Goal: Task Accomplishment & Management: Manage account settings

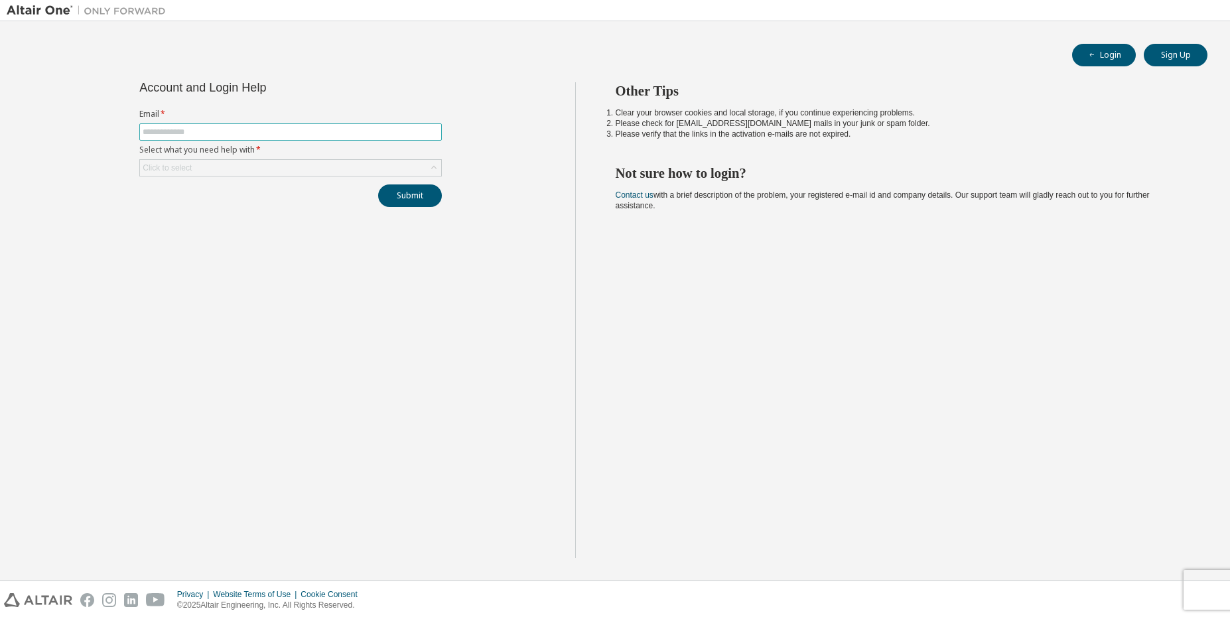
click at [299, 141] on span at bounding box center [290, 131] width 303 height 17
click at [320, 132] on input "text" at bounding box center [291, 132] width 296 height 11
type input "**********"
click at [173, 162] on div "Click to select" at bounding box center [167, 168] width 53 height 15
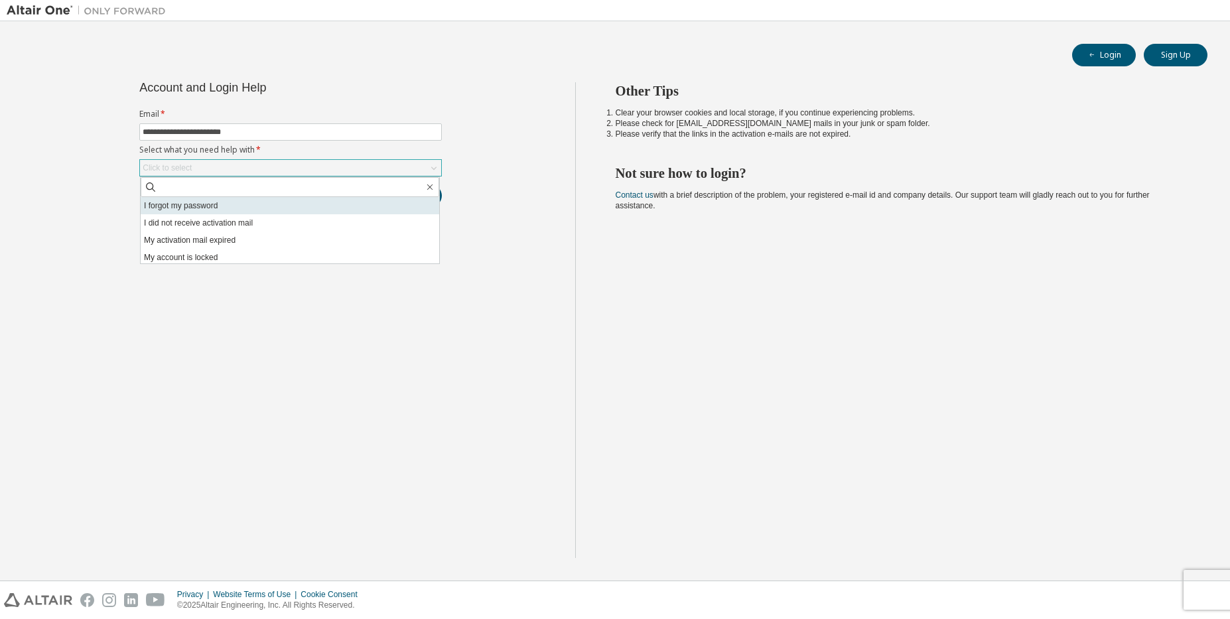
click at [202, 210] on li "I forgot my password" at bounding box center [290, 205] width 299 height 17
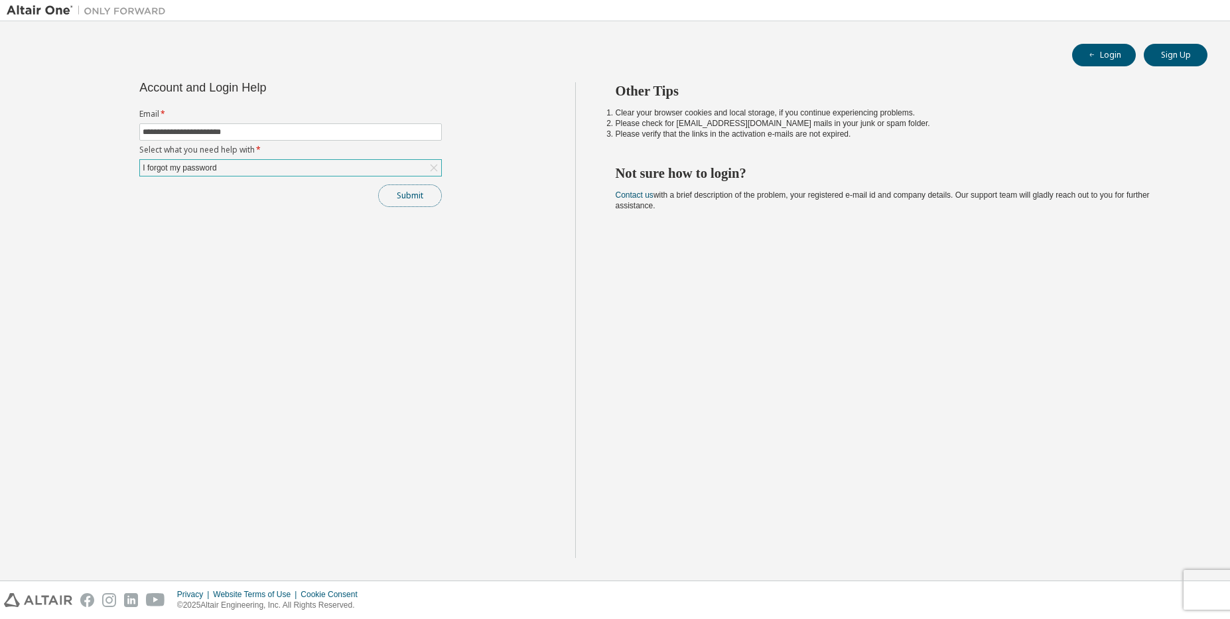
click at [435, 195] on button "Submit" at bounding box center [410, 195] width 64 height 23
click at [398, 194] on button "Submit" at bounding box center [410, 195] width 64 height 23
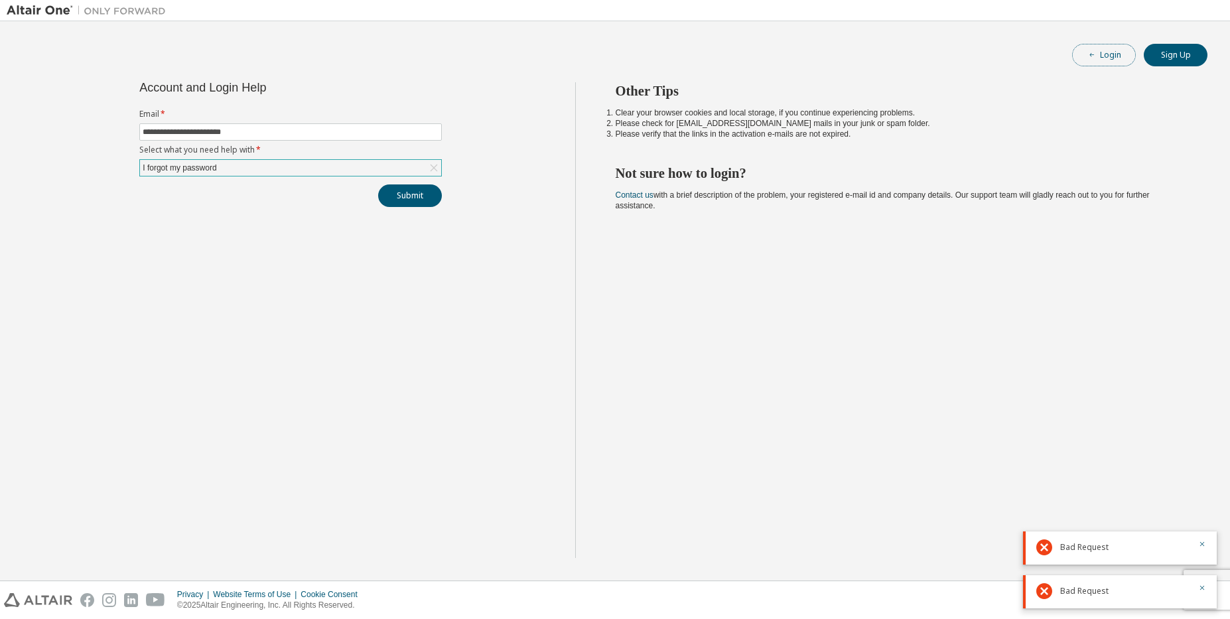
click at [1121, 48] on button "Login" at bounding box center [1104, 55] width 64 height 23
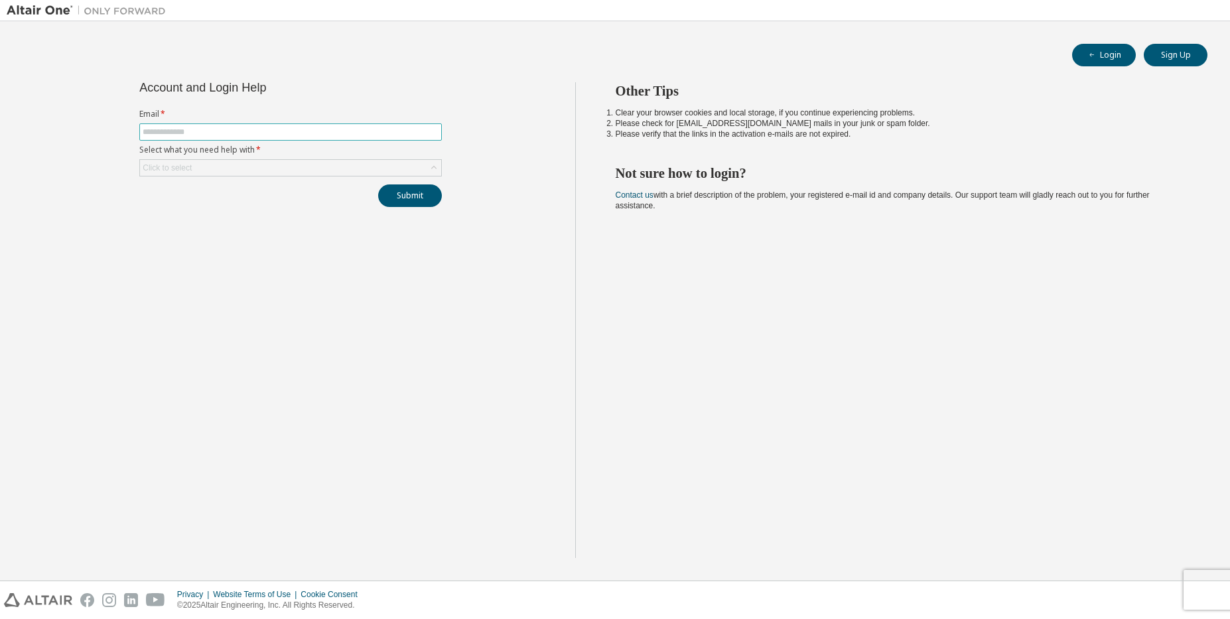
click at [289, 135] on input "text" at bounding box center [291, 132] width 296 height 11
type input "**********"
click at [261, 169] on div "Click to select" at bounding box center [290, 168] width 301 height 16
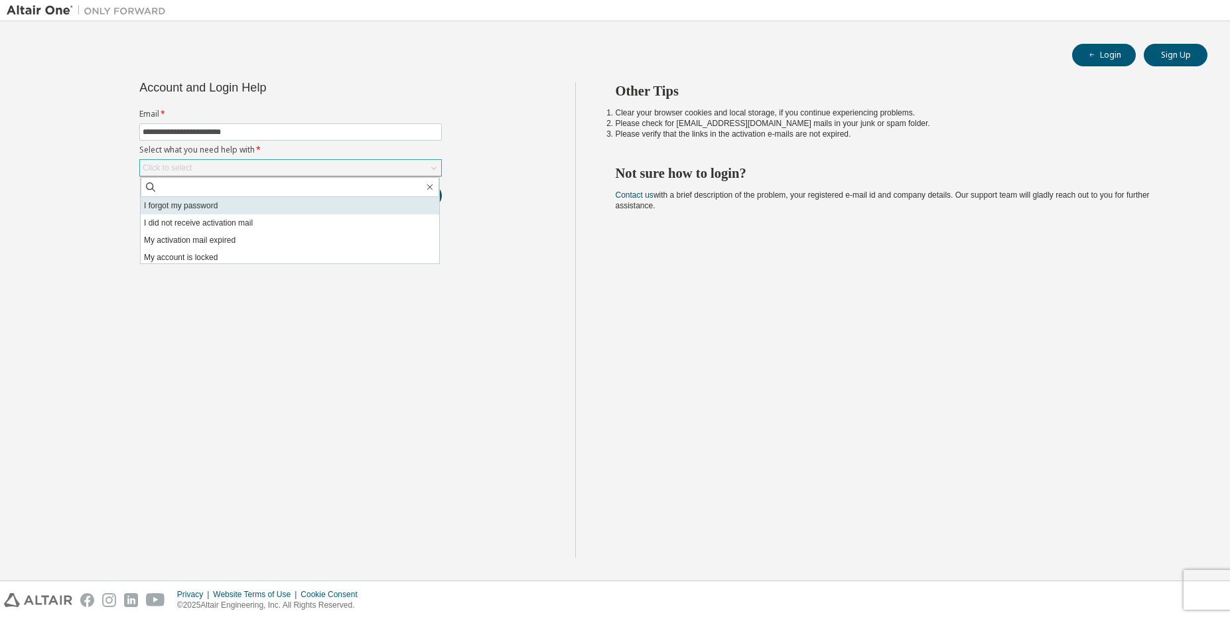
click at [226, 205] on li "I forgot my password" at bounding box center [290, 205] width 299 height 17
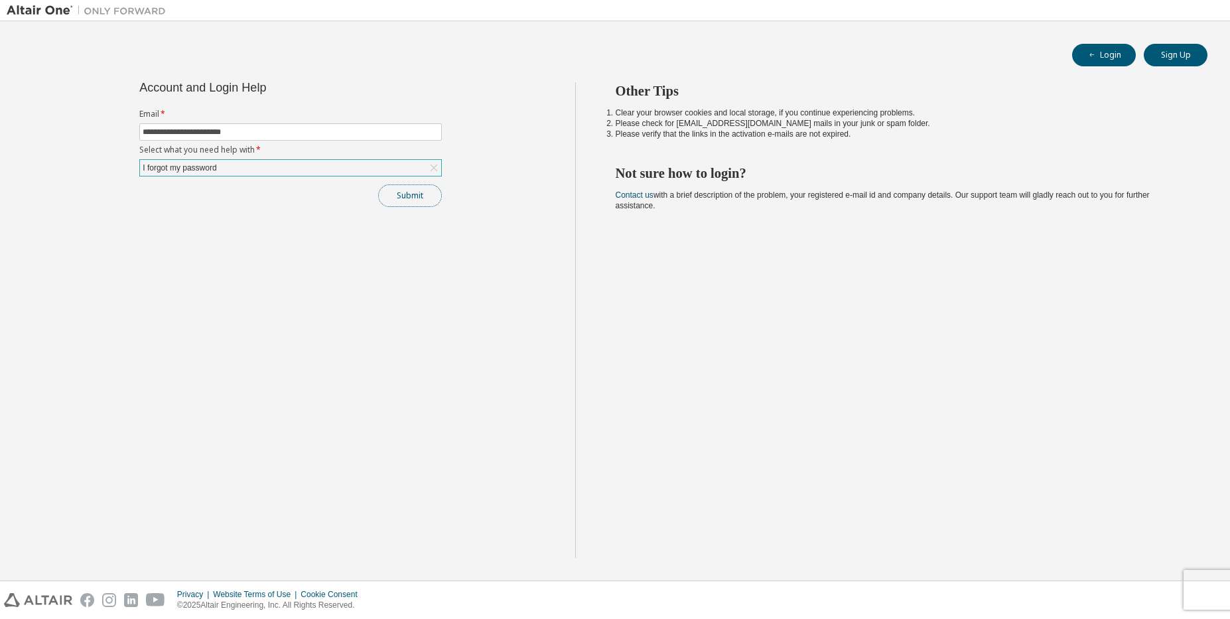
click at [407, 204] on button "Submit" at bounding box center [410, 195] width 64 height 23
click at [396, 184] on div "**********" at bounding box center [290, 144] width 319 height 125
click at [403, 192] on button "Submit" at bounding box center [410, 195] width 64 height 23
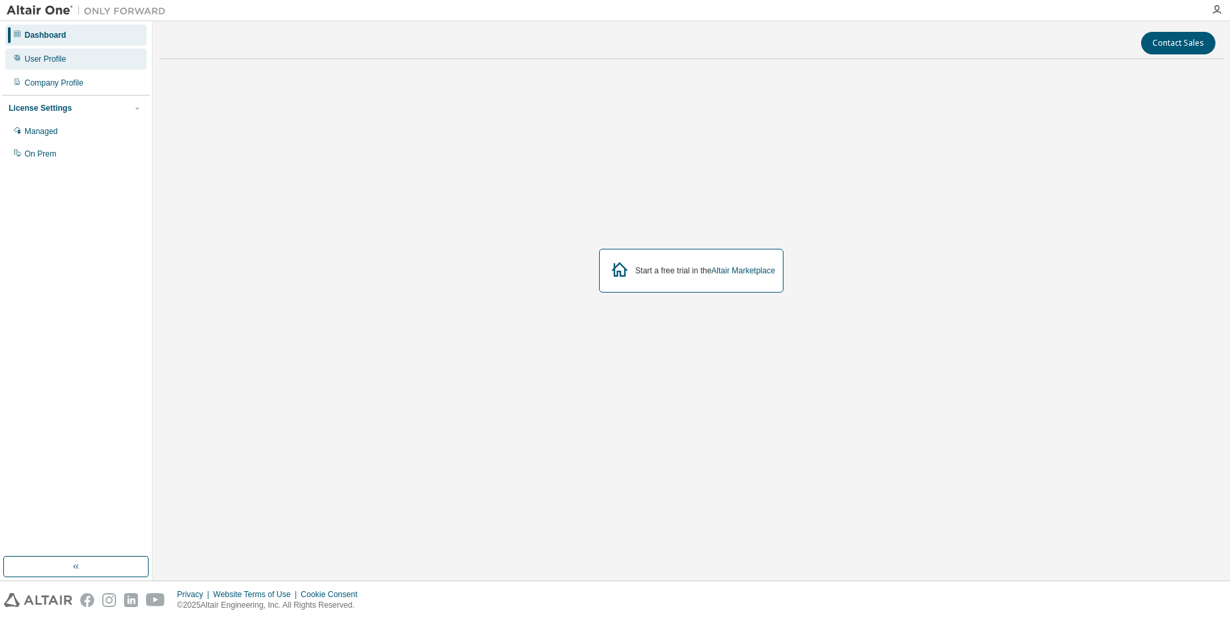
click at [69, 63] on div "User Profile" at bounding box center [75, 58] width 141 height 21
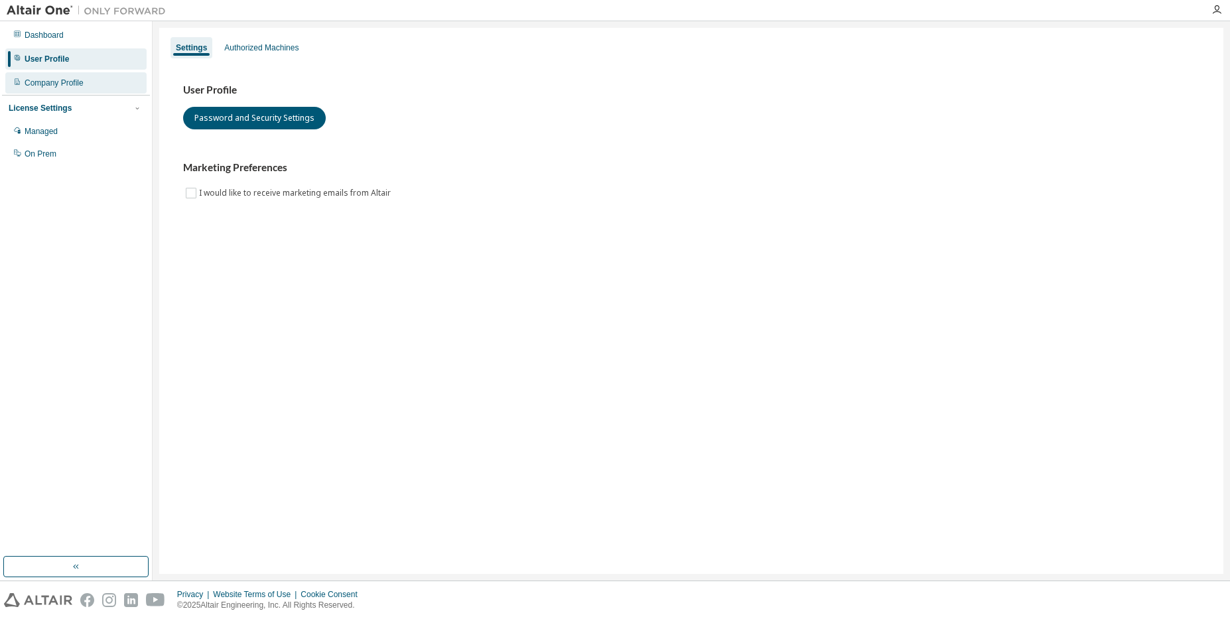
click at [83, 88] on div "Company Profile" at bounding box center [54, 83] width 59 height 11
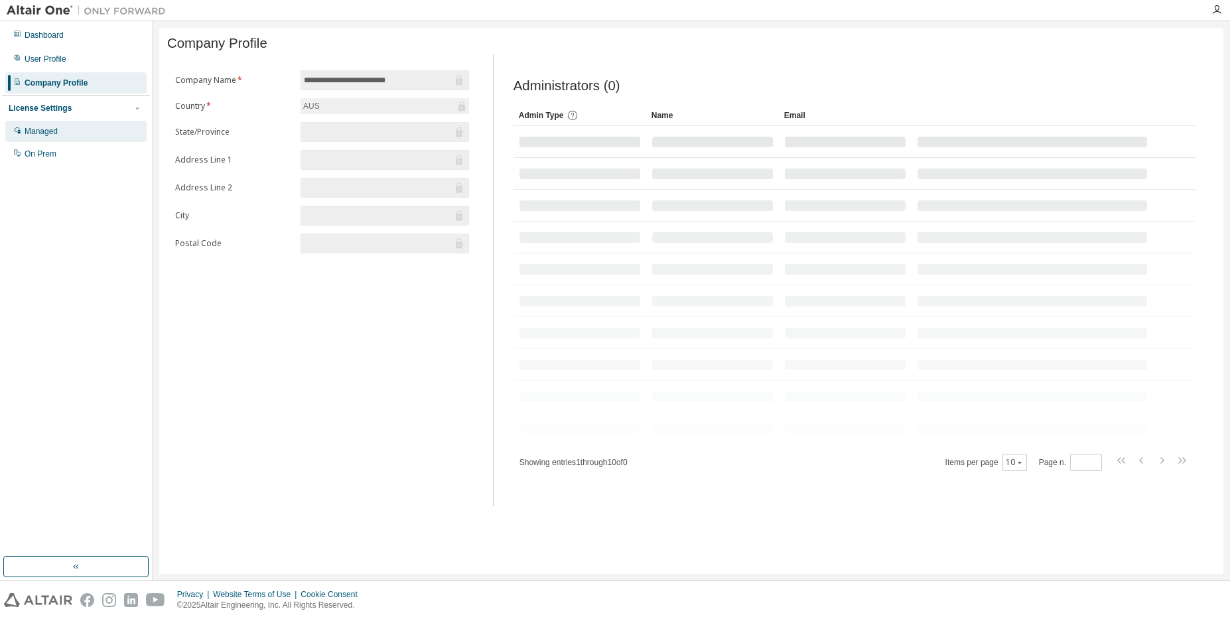
click at [63, 139] on div "Managed" at bounding box center [75, 131] width 141 height 21
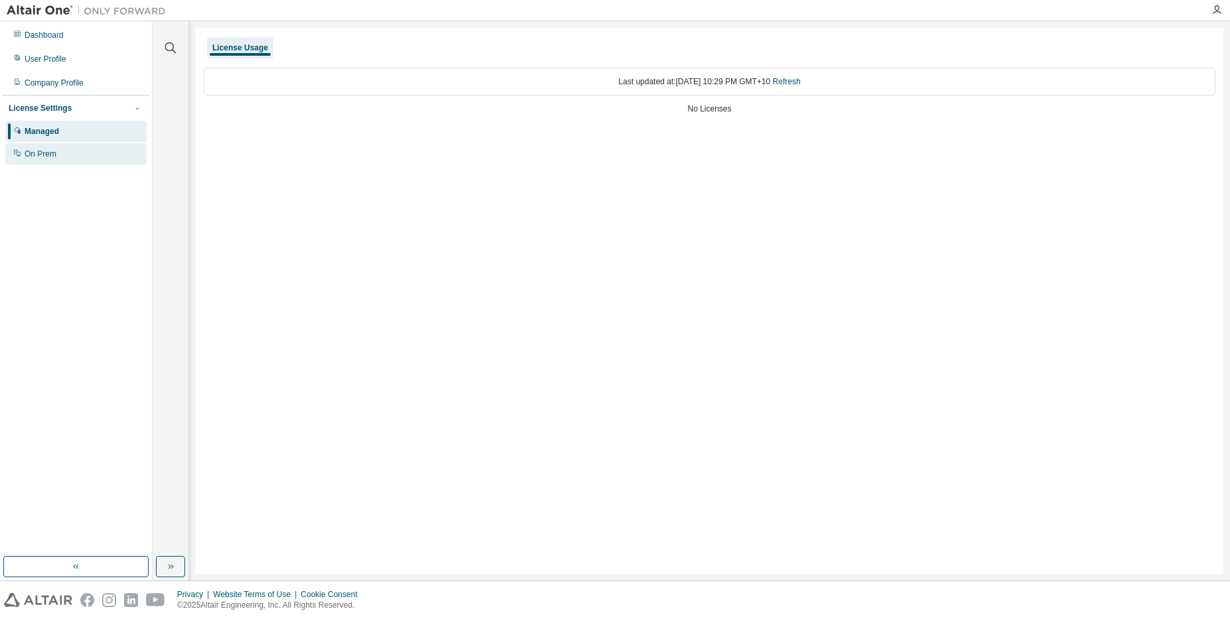
click at [73, 152] on div "On Prem" at bounding box center [75, 153] width 141 height 21
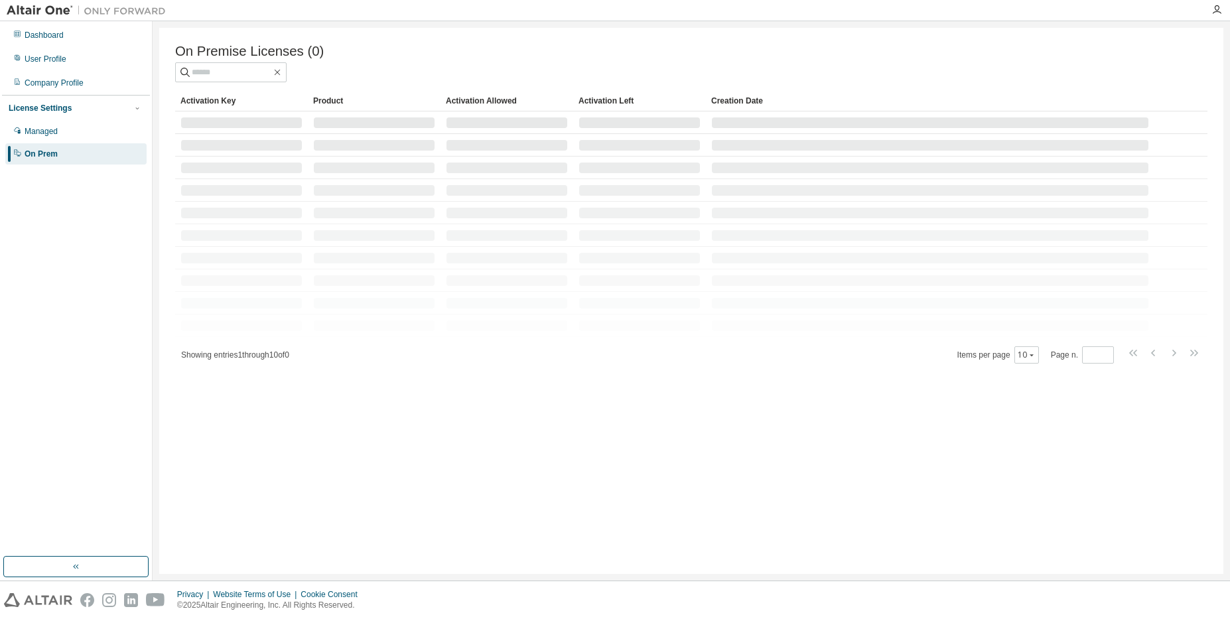
click at [125, 111] on div "License Settings" at bounding box center [76, 108] width 135 height 12
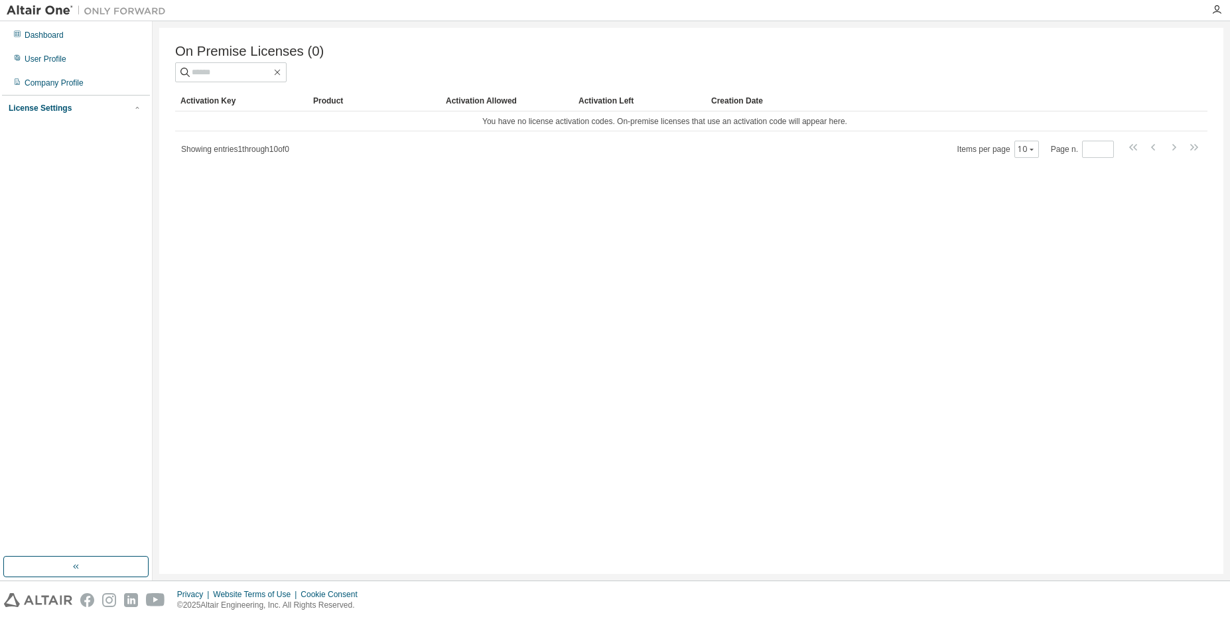
click at [125, 111] on div "License Settings" at bounding box center [76, 108] width 135 height 12
click at [73, 131] on div "Managed" at bounding box center [75, 131] width 141 height 21
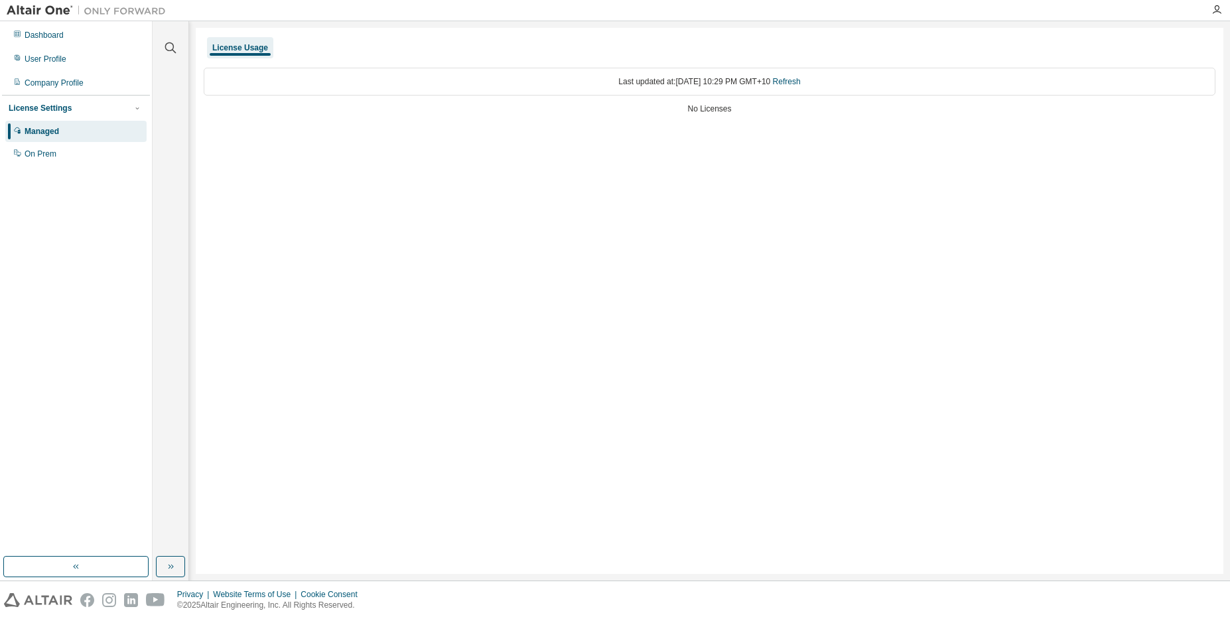
click at [721, 107] on div "No Licenses" at bounding box center [710, 109] width 1012 height 11
click at [90, 21] on div "Dashboard User Profile Company Profile License Settings Managed On Prem" at bounding box center [76, 300] width 153 height 559
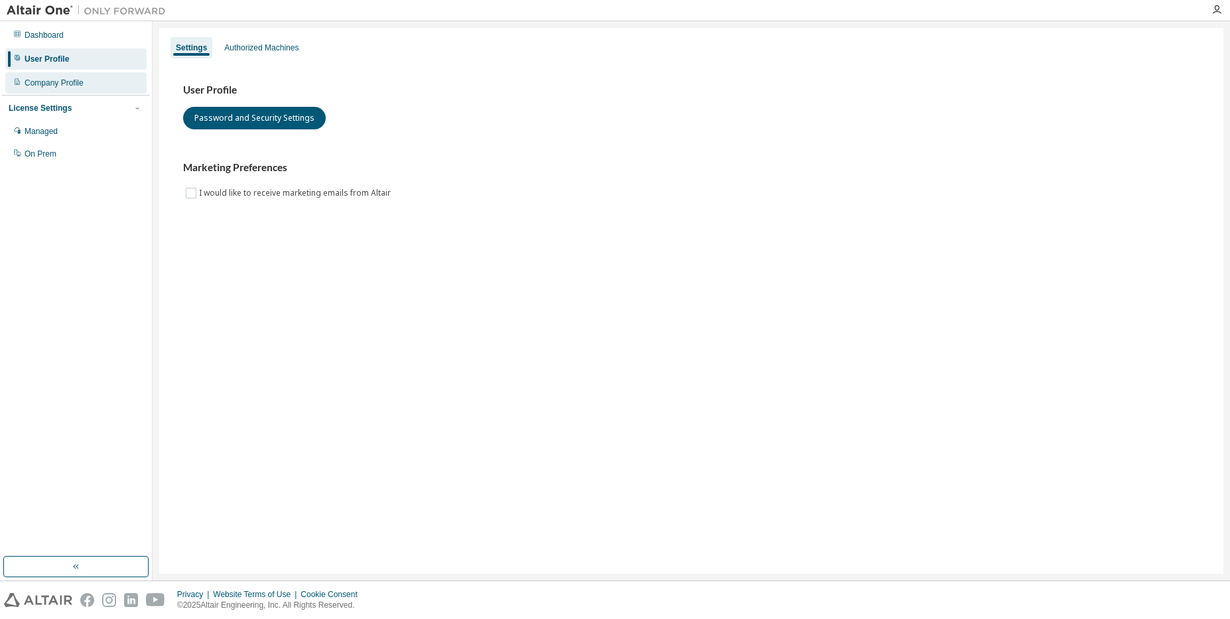
click at [74, 85] on div "Company Profile" at bounding box center [54, 83] width 59 height 11
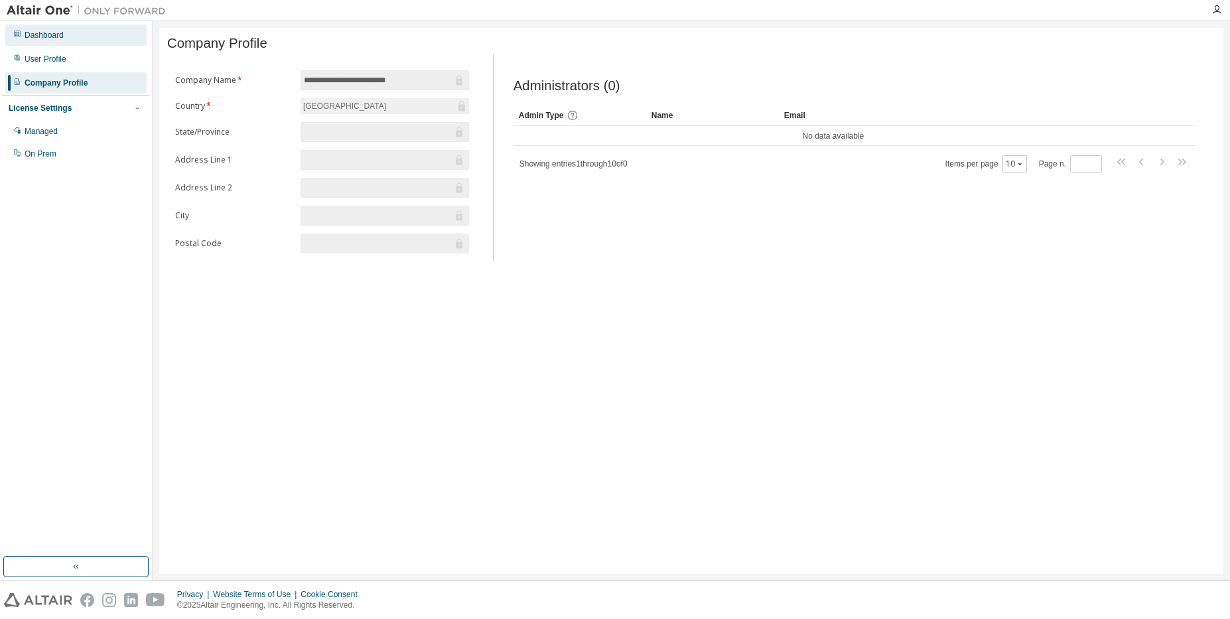
click at [77, 38] on div "Dashboard" at bounding box center [75, 35] width 141 height 21
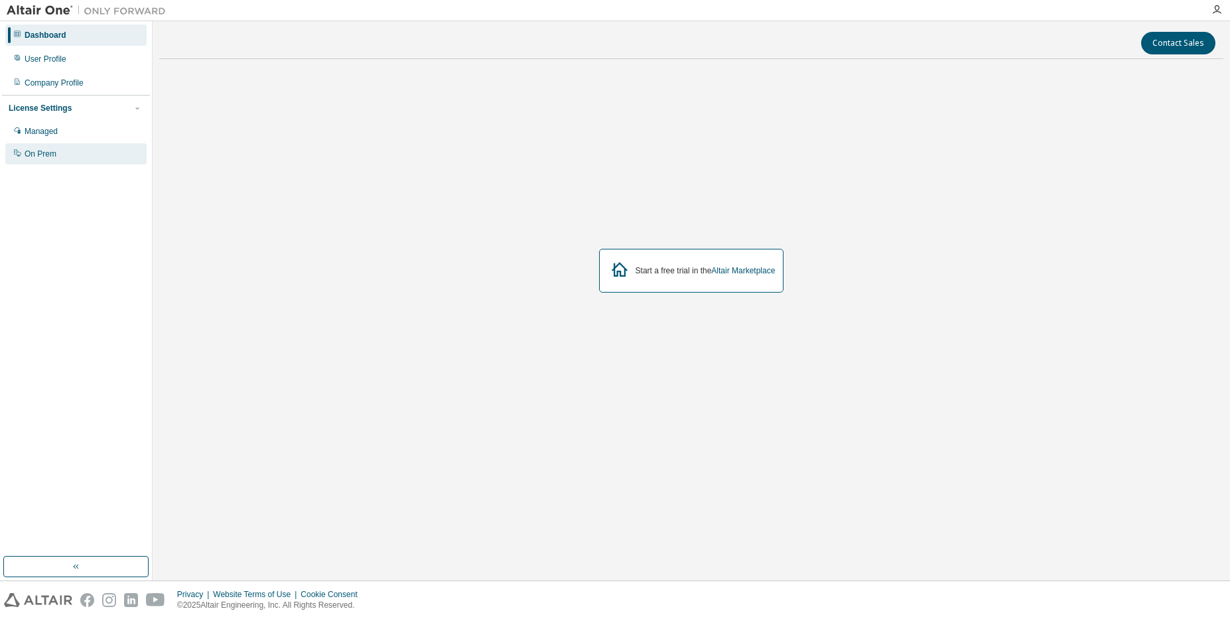
click at [68, 149] on div "On Prem" at bounding box center [75, 153] width 141 height 21
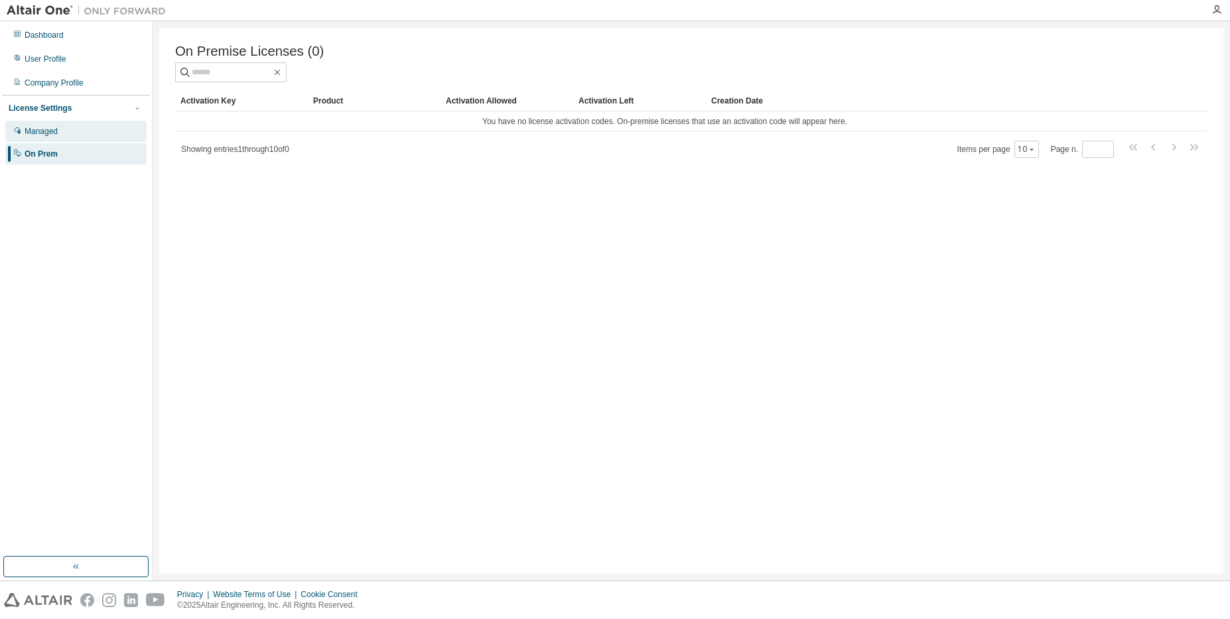
click at [91, 127] on div "Managed" at bounding box center [75, 131] width 141 height 21
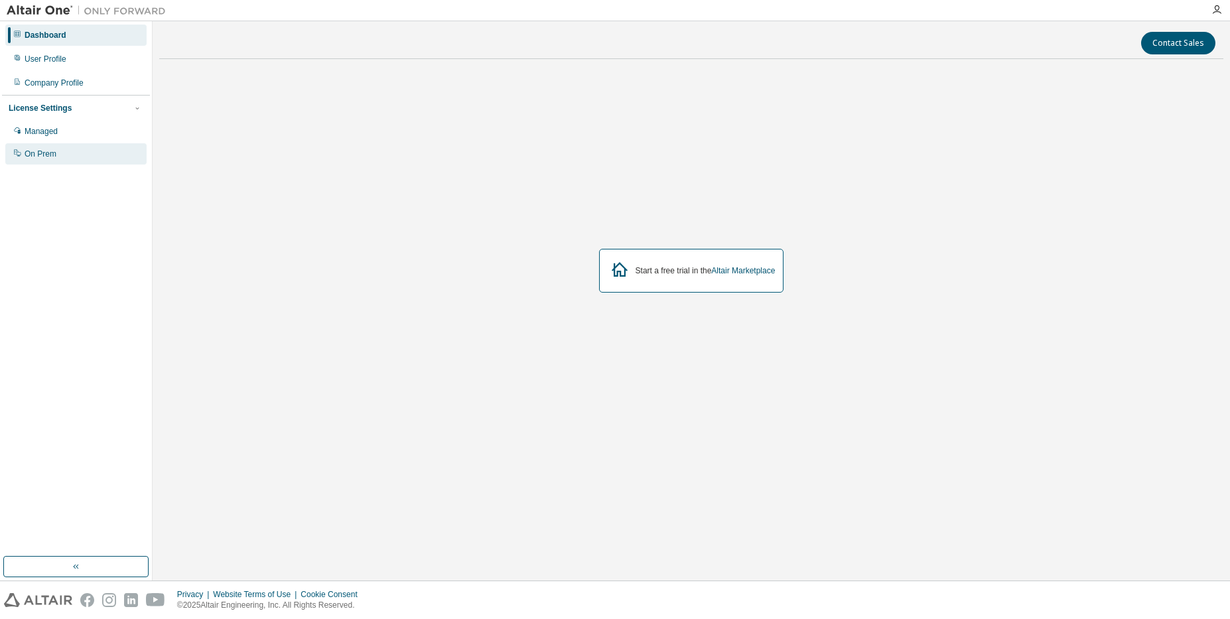
click at [55, 151] on div "On Prem" at bounding box center [41, 154] width 32 height 11
